Goal: Task Accomplishment & Management: Complete application form

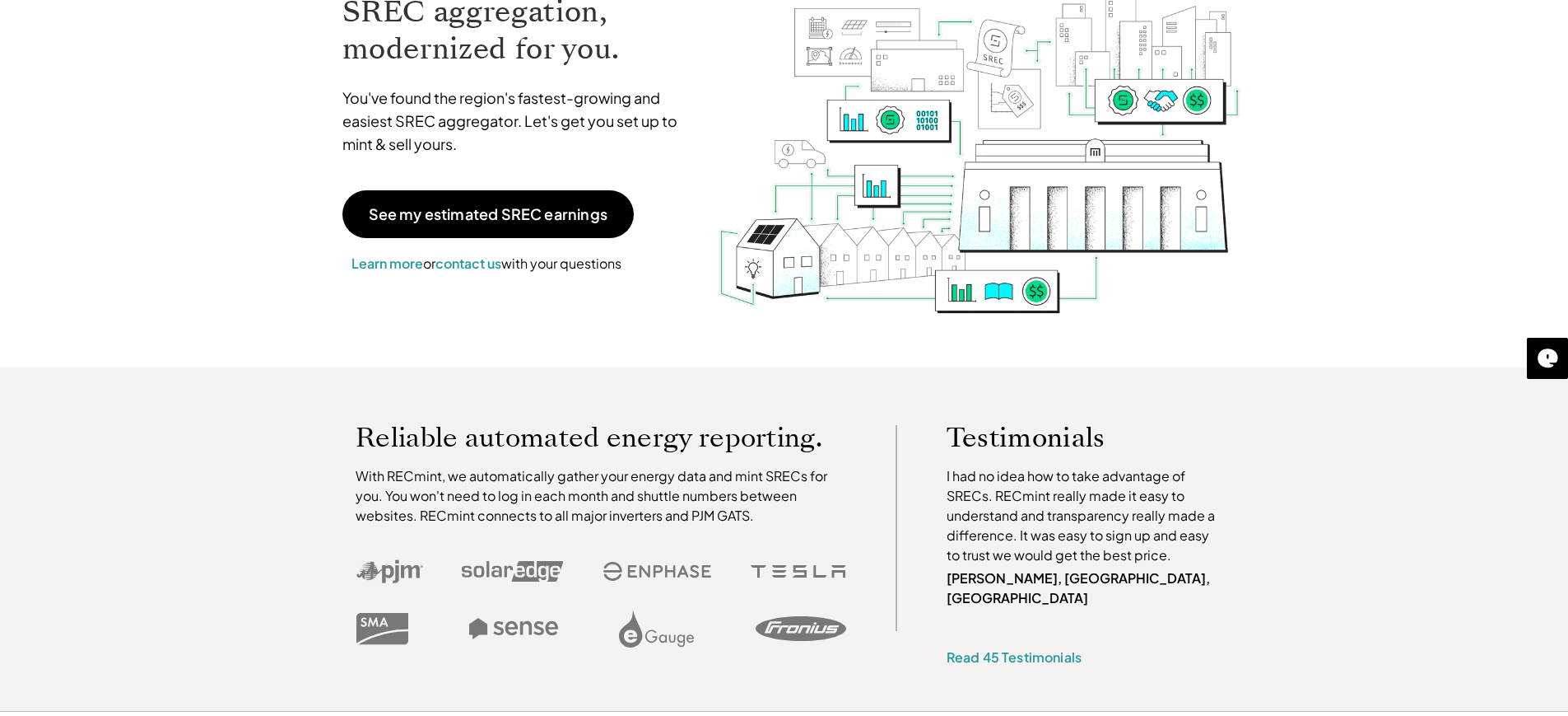
scroll to position [114, 0]
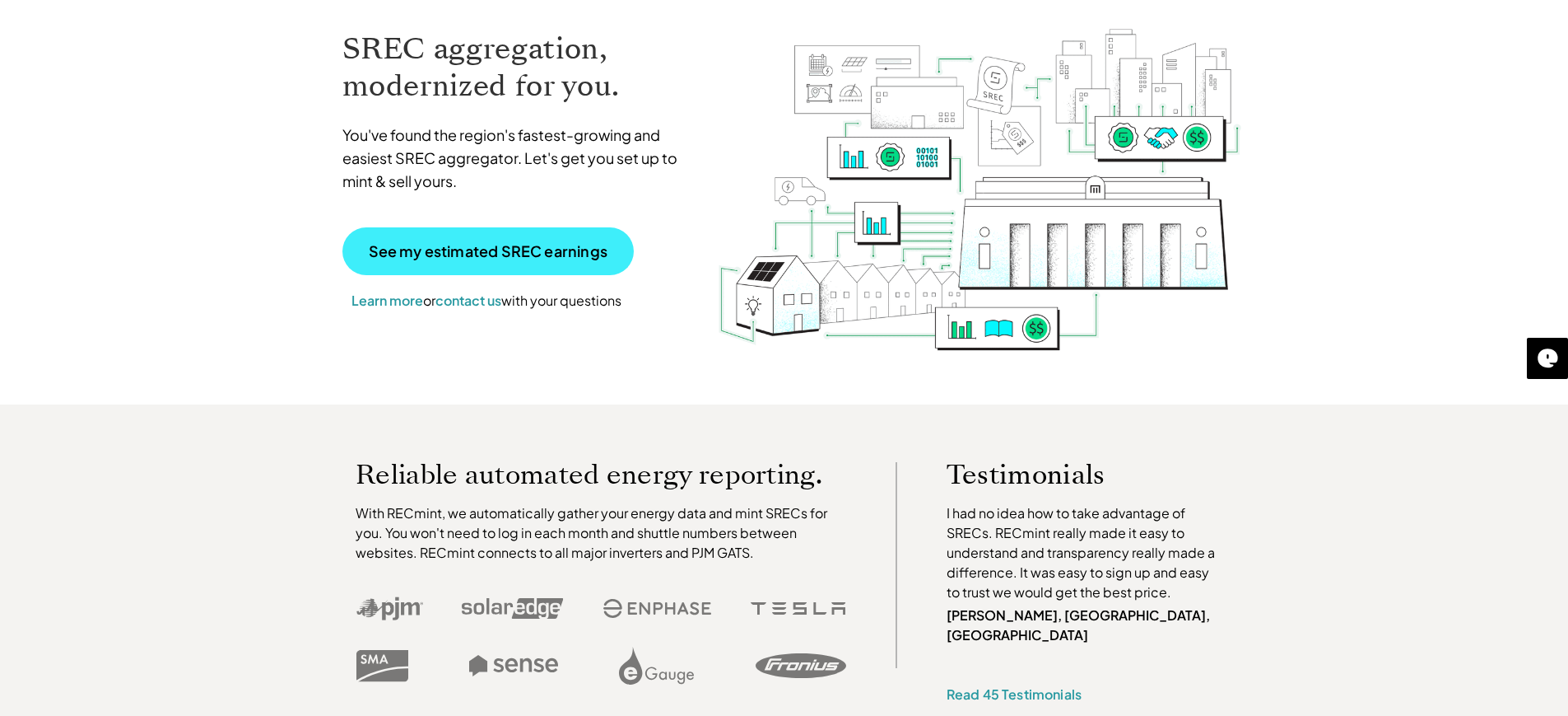
click at [474, 244] on p "See my estimated SREC earnings" at bounding box center [488, 250] width 239 height 15
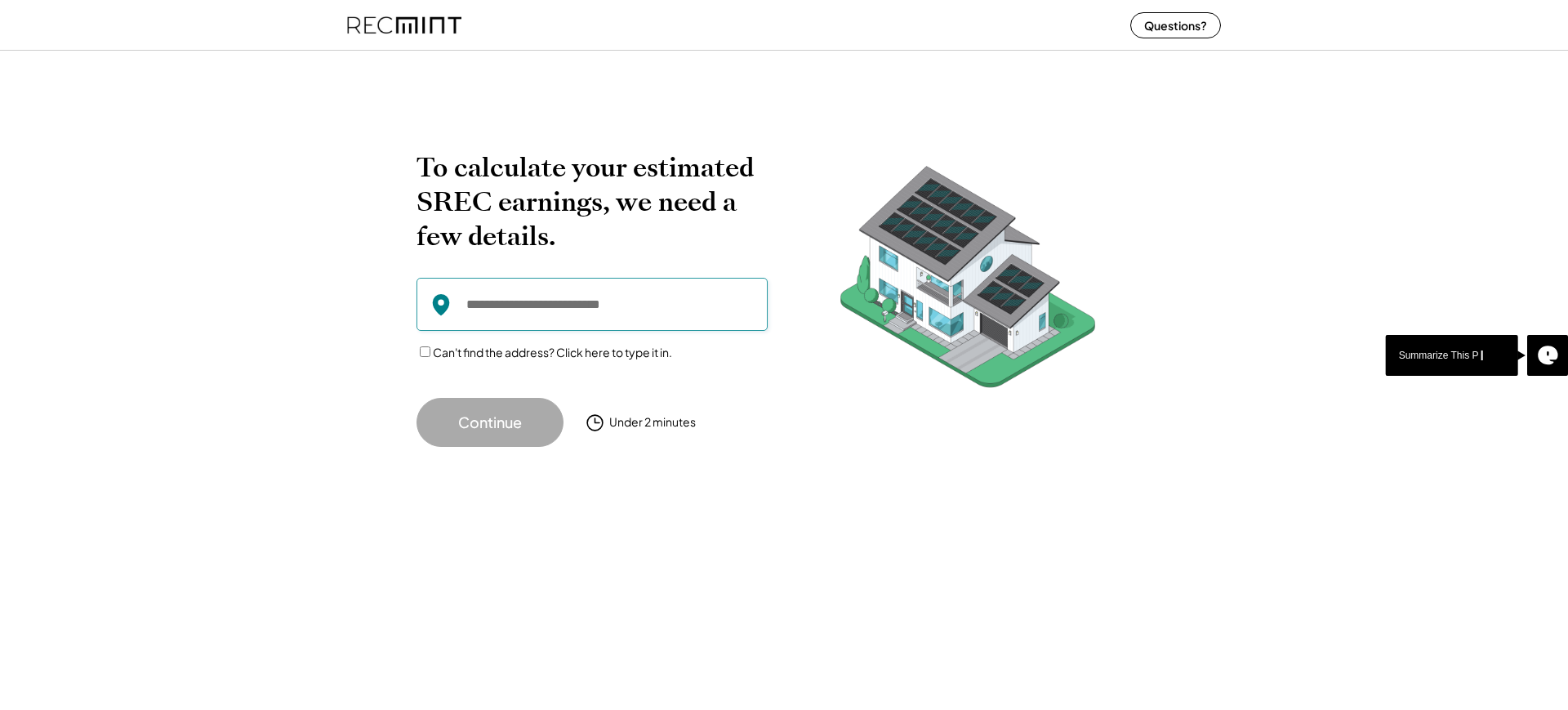
click at [574, 299] on input "input" at bounding box center [591, 303] width 351 height 53
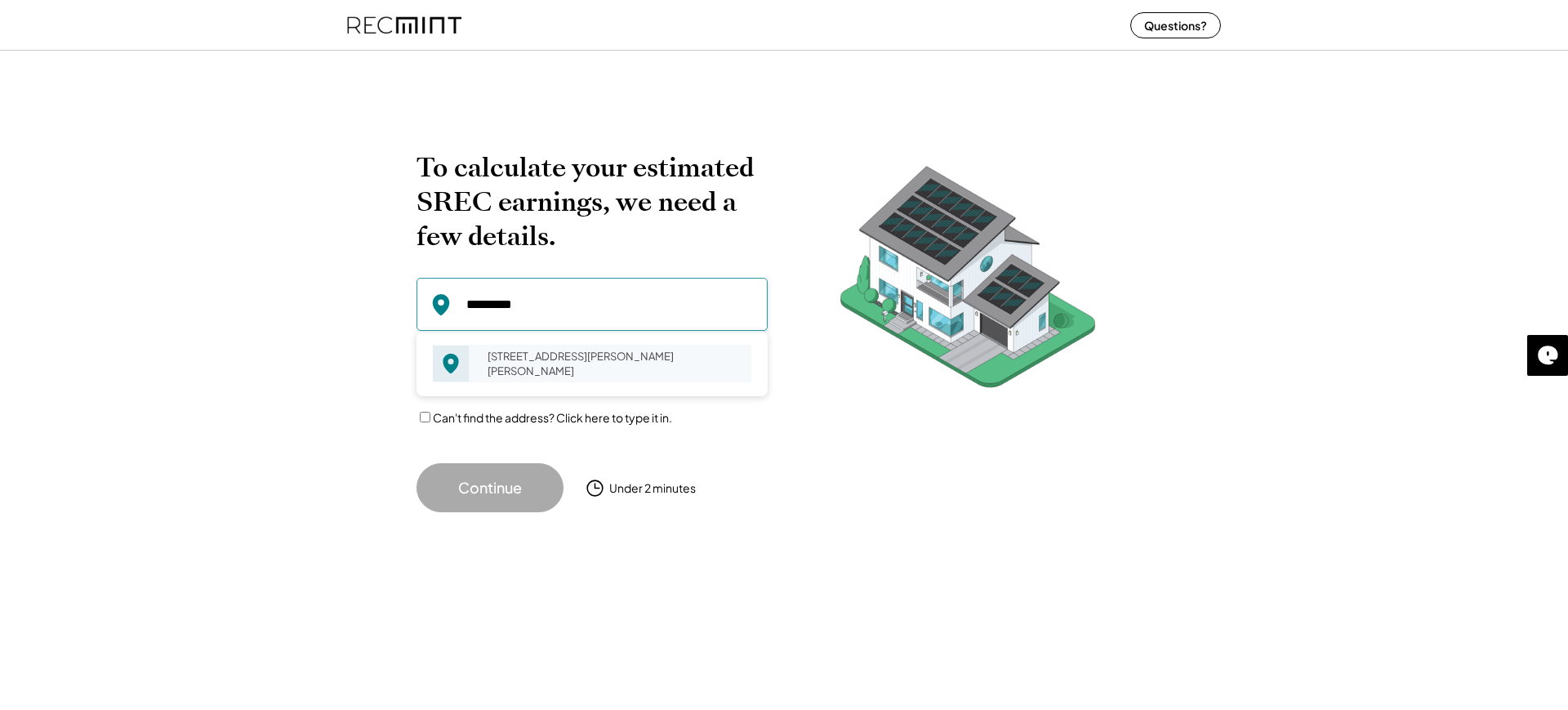
click at [563, 354] on div "11460 Sadler Walk Ln Glen Allen, VA 23060" at bounding box center [614, 363] width 274 height 38
type input "**********"
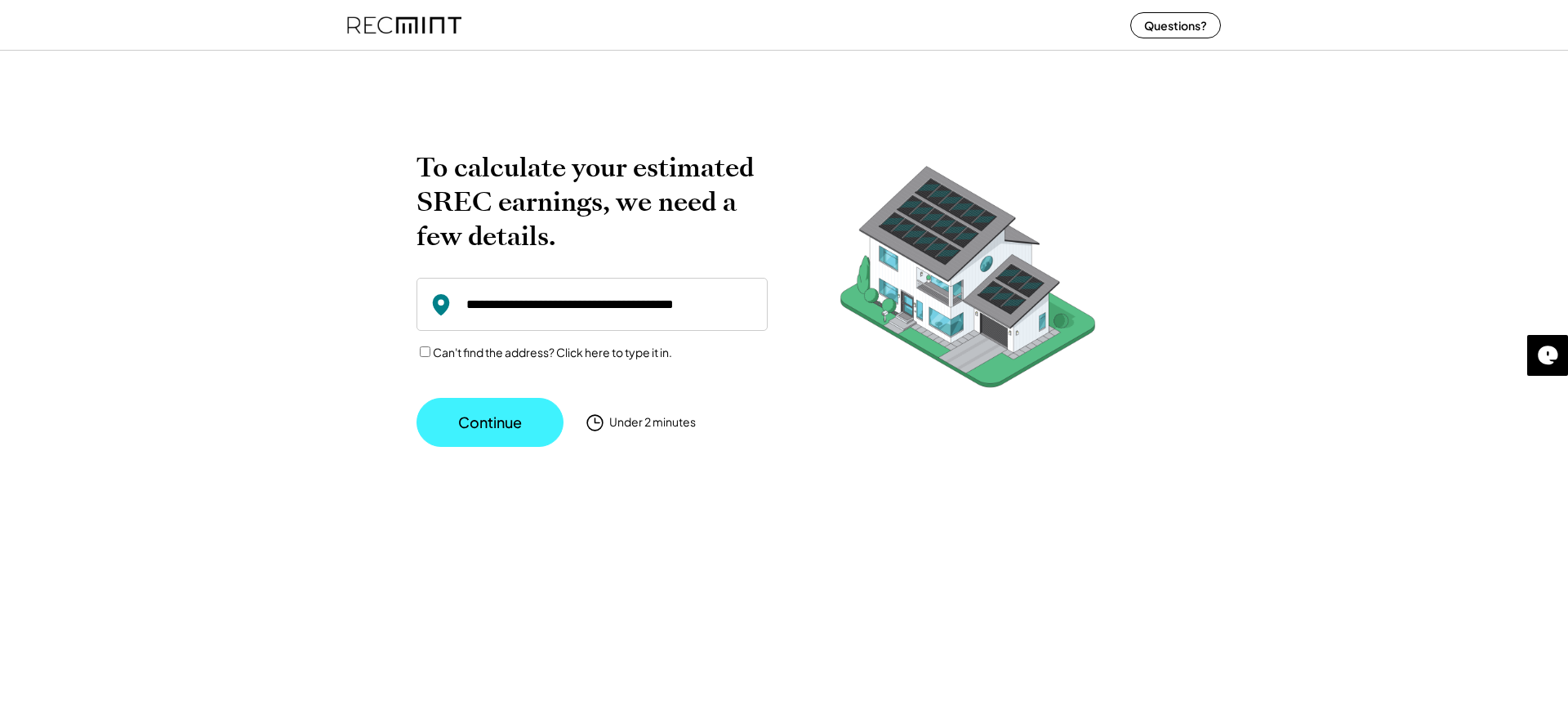
click at [513, 407] on button "Continue" at bounding box center [490, 422] width 147 height 49
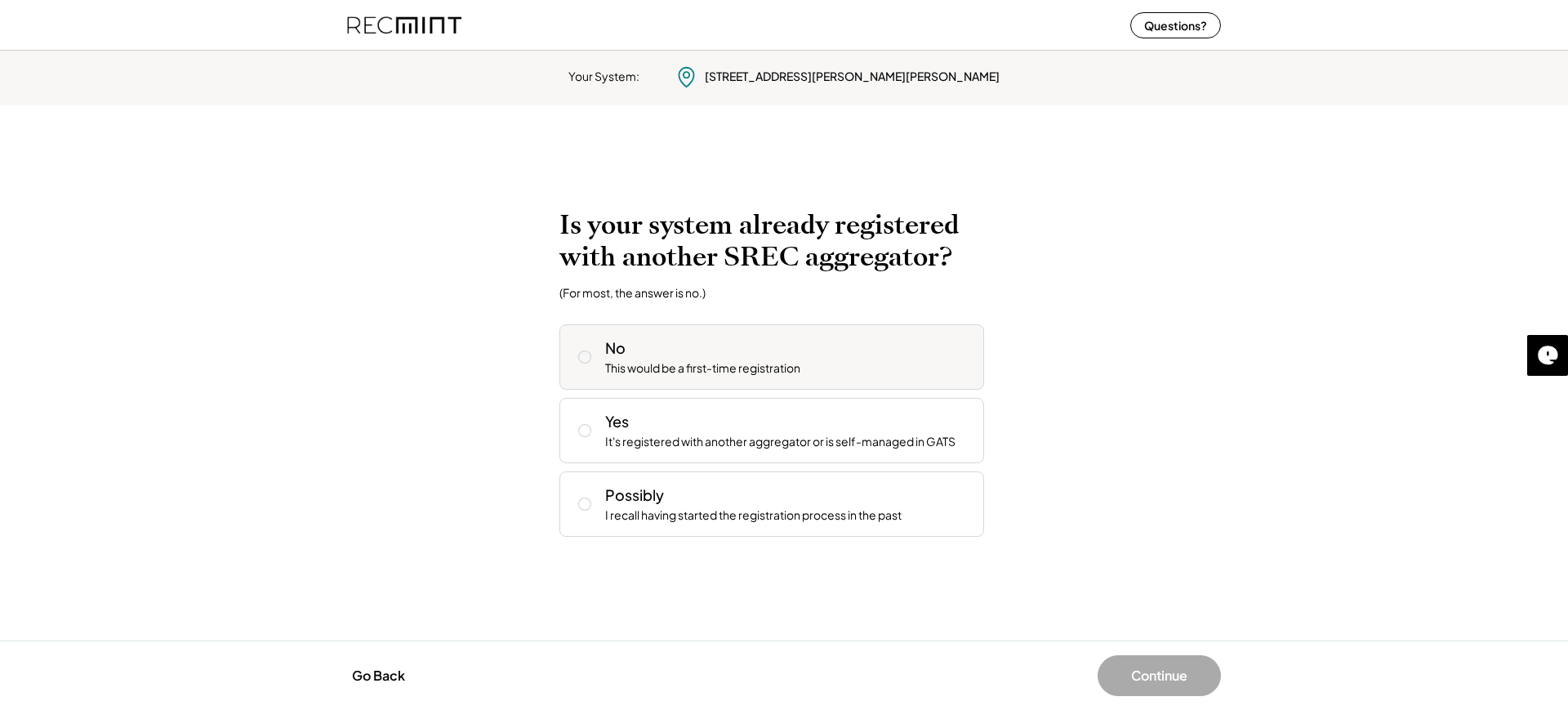
click at [605, 346] on div "No This would be a first-time registration" at bounding box center [772, 357] width 425 height 66
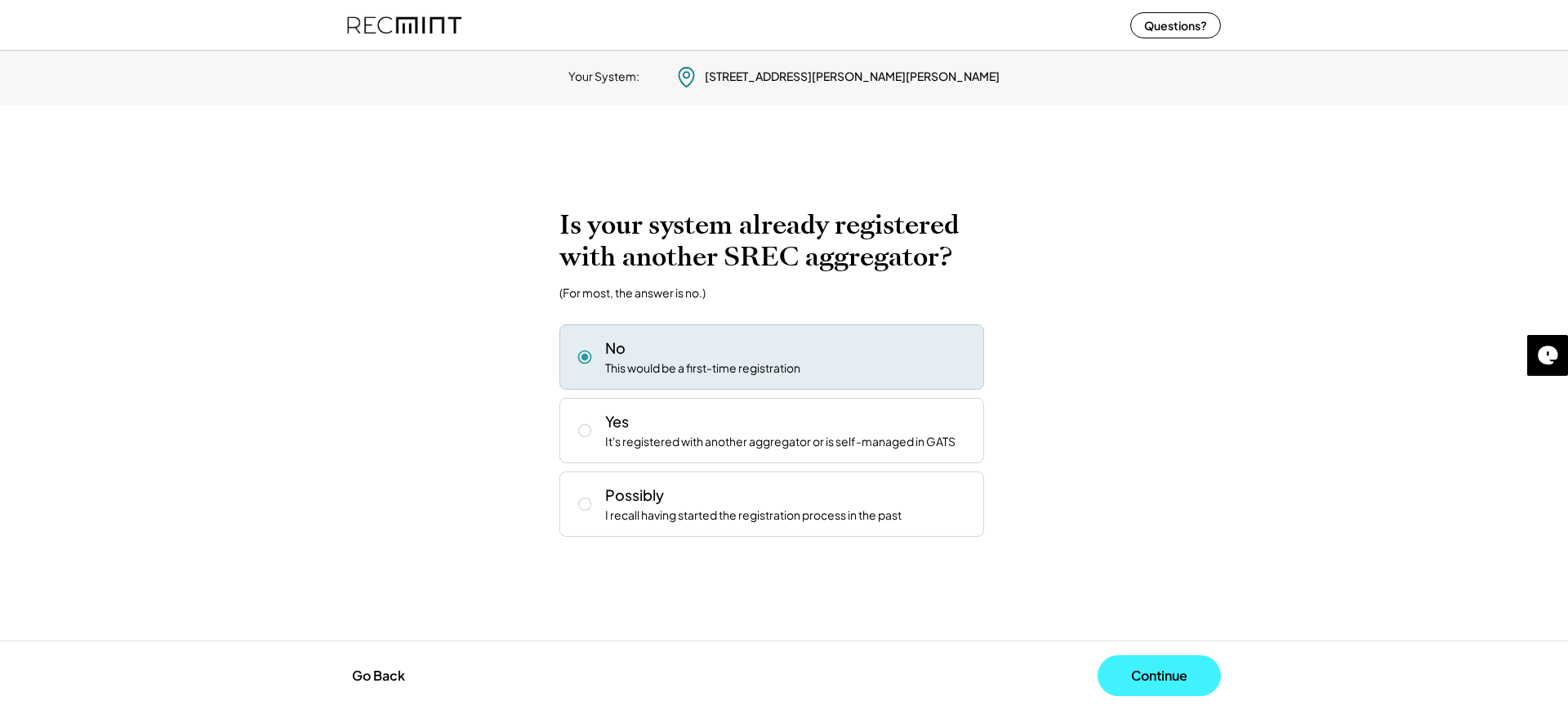
click at [1180, 679] on button "Continue" at bounding box center [1159, 675] width 124 height 41
